Goal: Information Seeking & Learning: Check status

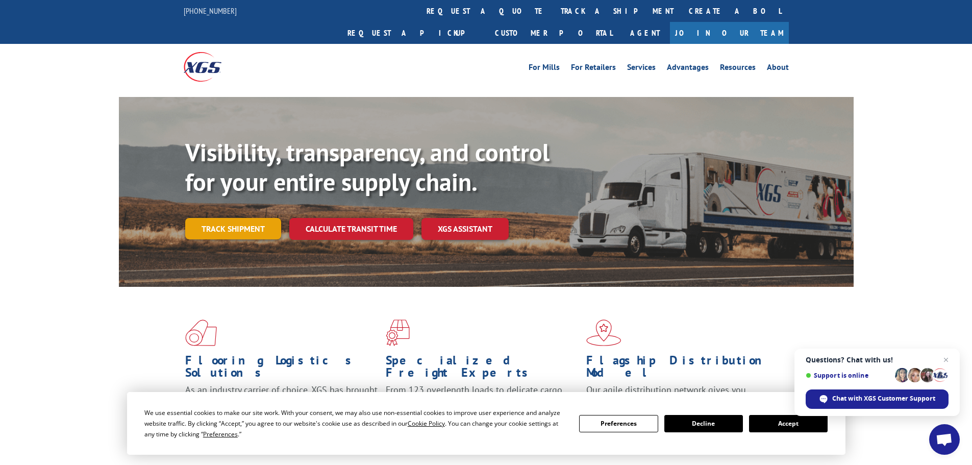
click at [230, 218] on link "Track shipment" at bounding box center [233, 228] width 96 height 21
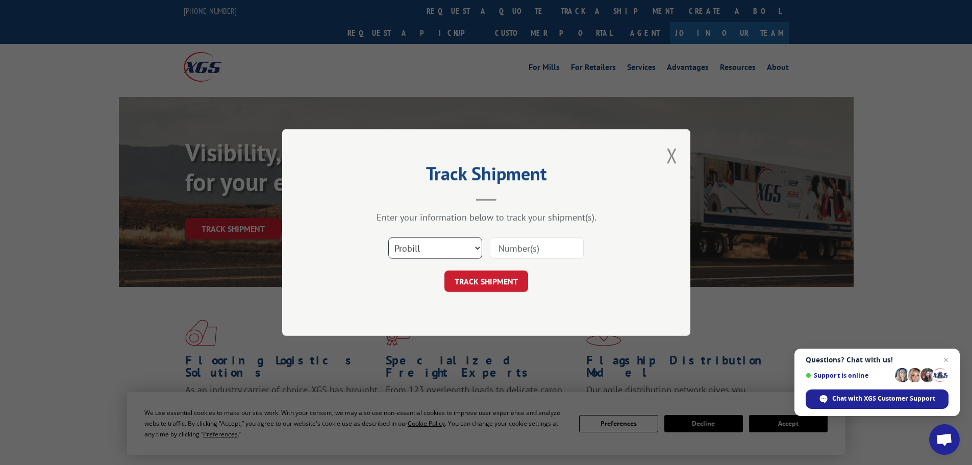
click at [447, 250] on select "Select category... Probill BOL PO" at bounding box center [435, 247] width 94 height 21
select select "bol"
click at [388, 237] on select "Select category... Probill BOL PO" at bounding box center [435, 247] width 94 height 21
click at [503, 249] on input at bounding box center [537, 247] width 94 height 21
type input "5193952"
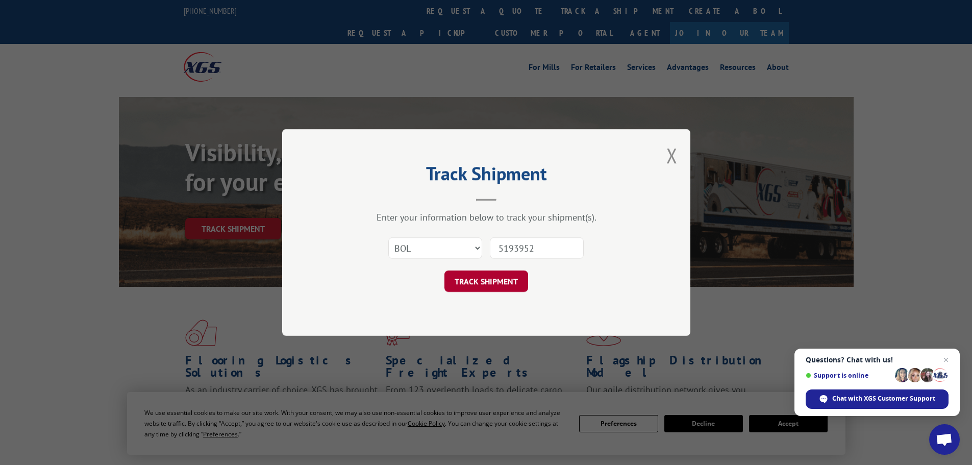
click at [475, 281] on button "TRACK SHIPMENT" at bounding box center [487, 281] width 84 height 21
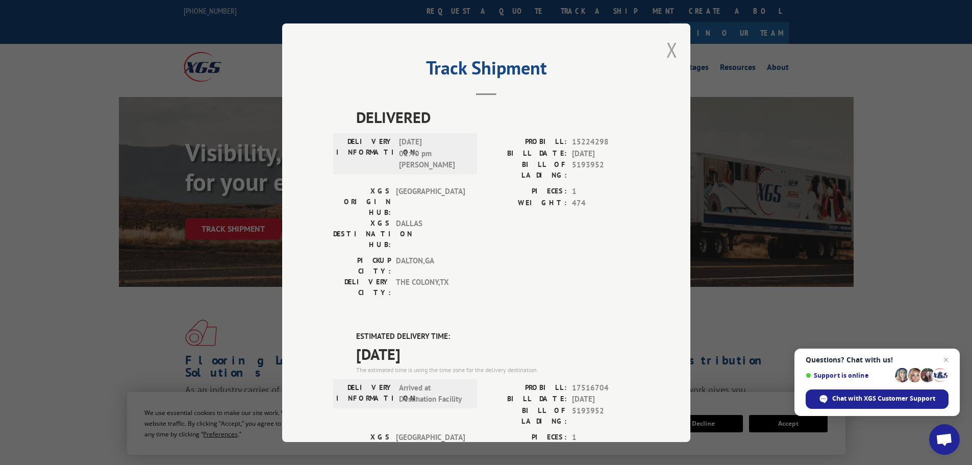
click at [667, 48] on button "Close modal" at bounding box center [672, 49] width 11 height 27
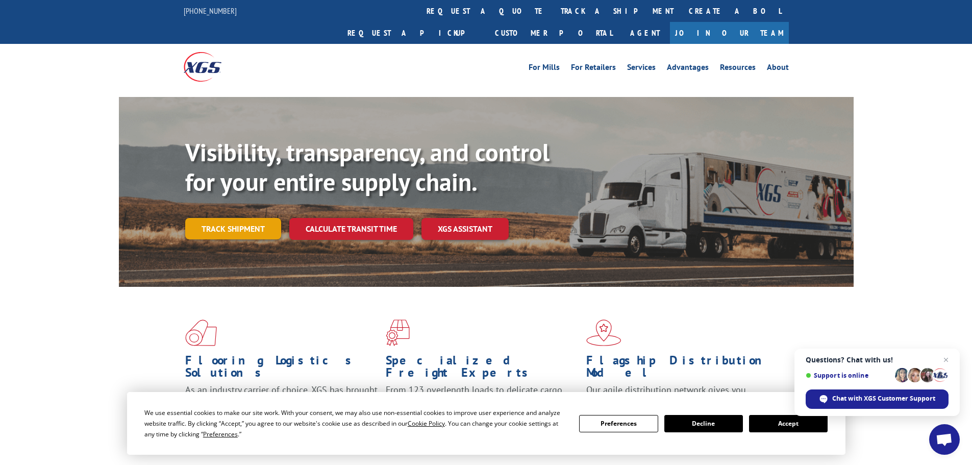
click at [227, 218] on link "Track shipment" at bounding box center [233, 228] width 96 height 21
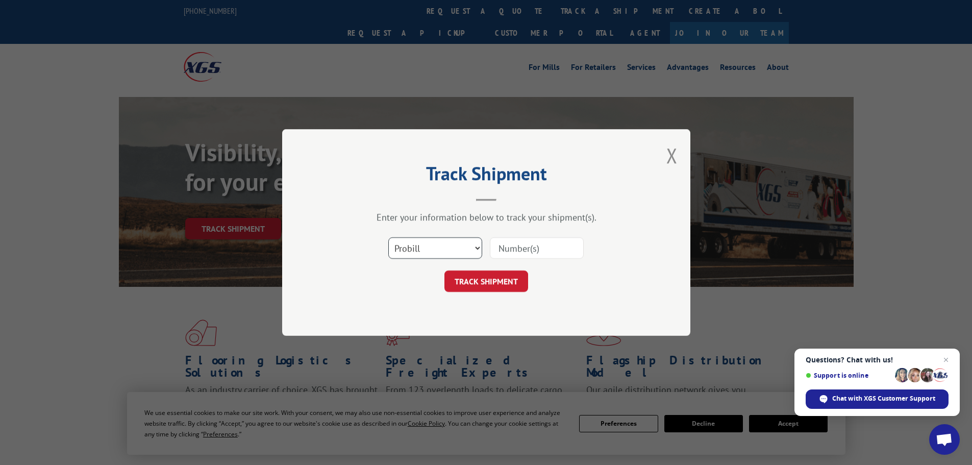
click at [428, 244] on select "Select category... Probill BOL PO" at bounding box center [435, 247] width 94 height 21
select select "bol"
click at [388, 237] on select "Select category... Probill BOL PO" at bounding box center [435, 247] width 94 height 21
click at [510, 250] on input at bounding box center [537, 247] width 94 height 21
type input "5199350"
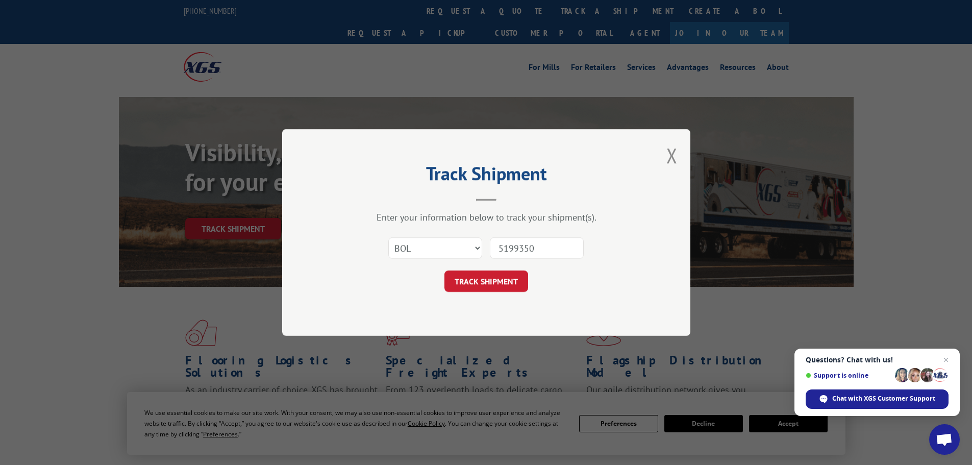
click button "TRACK SHIPMENT" at bounding box center [487, 281] width 84 height 21
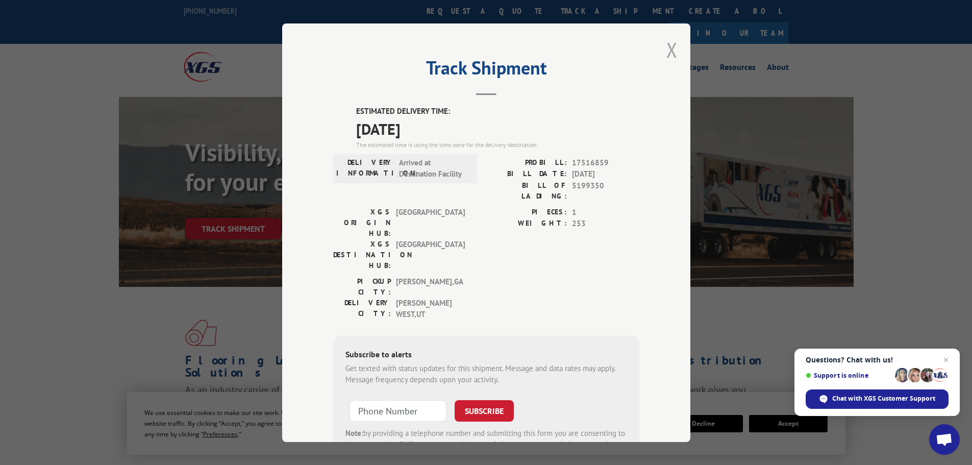
click at [670, 51] on button "Close modal" at bounding box center [672, 49] width 11 height 27
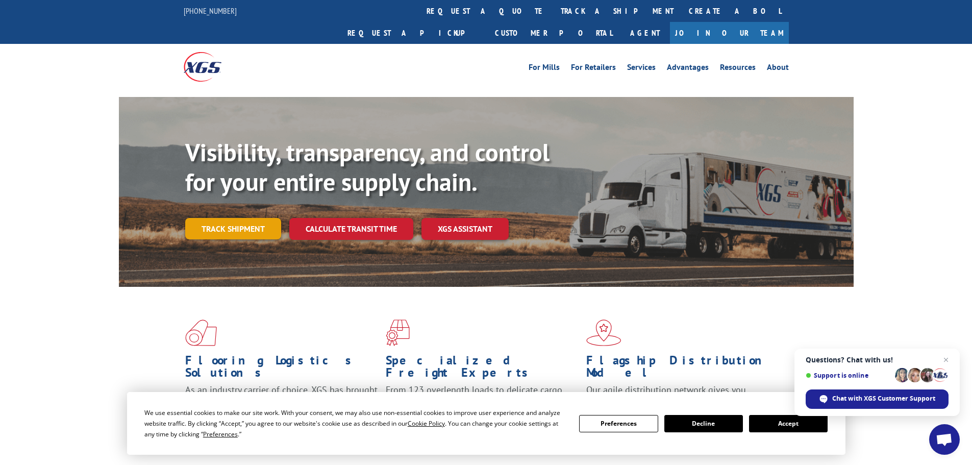
click at [232, 218] on link "Track shipment" at bounding box center [233, 228] width 96 height 21
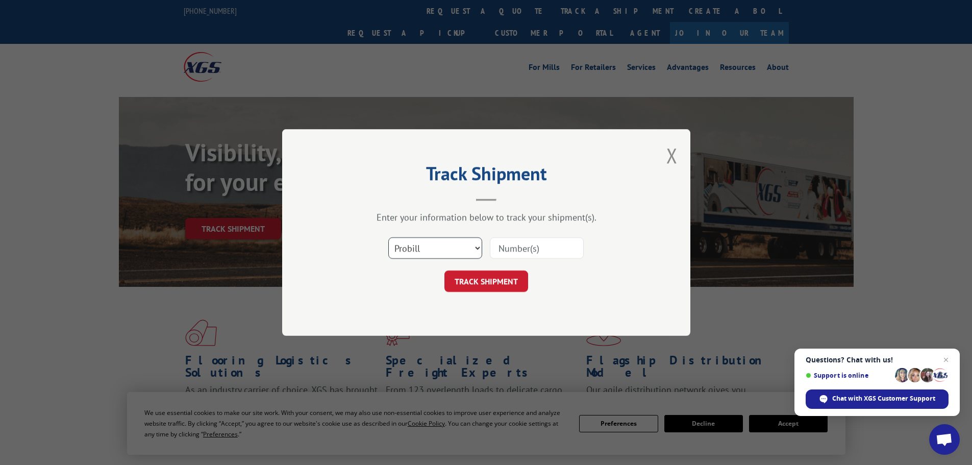
click at [426, 247] on select "Select category... Probill BOL PO" at bounding box center [435, 247] width 94 height 21
select select "bol"
click at [388, 237] on select "Select category... Probill BOL PO" at bounding box center [435, 247] width 94 height 21
click at [517, 249] on input at bounding box center [537, 247] width 94 height 21
type input "6043680"
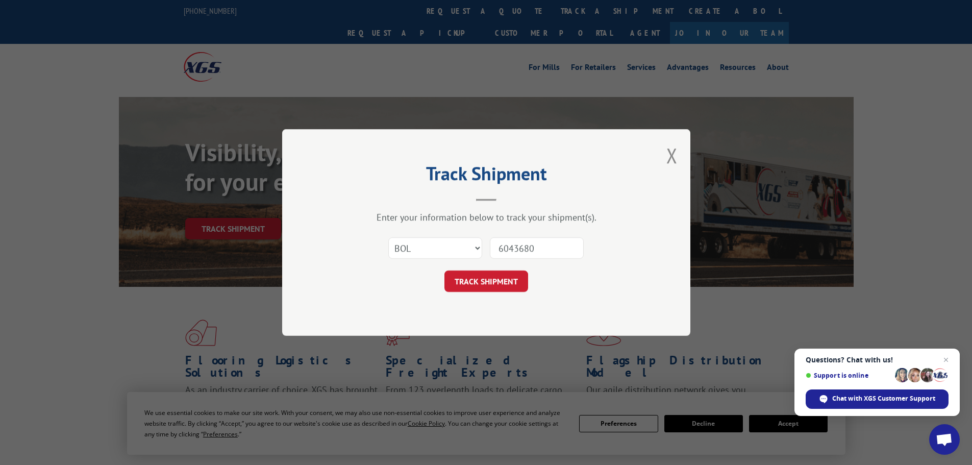
click button "TRACK SHIPMENT" at bounding box center [487, 281] width 84 height 21
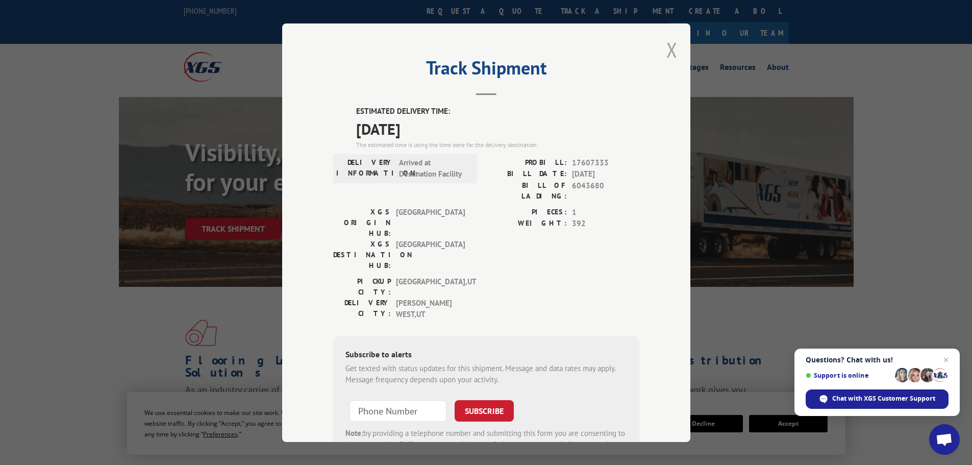
click at [667, 45] on button "Close modal" at bounding box center [672, 49] width 11 height 27
